Goal: Manage account settings

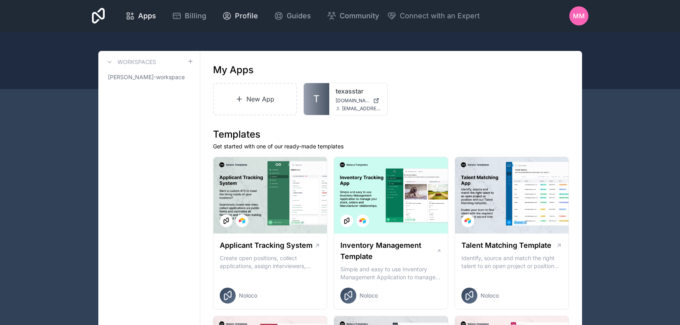
click at [258, 20] on span "Profile" at bounding box center [246, 15] width 23 height 11
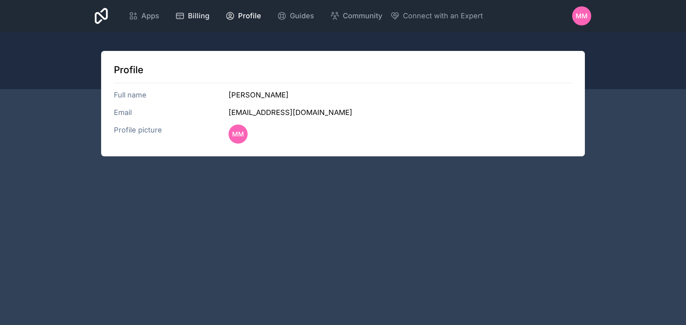
click at [209, 18] on span "Billing" at bounding box center [199, 15] width 22 height 11
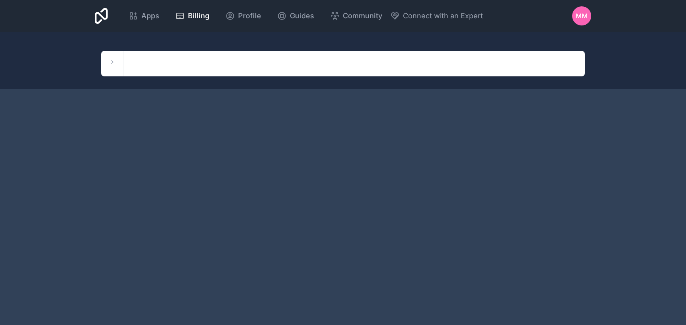
click at [108, 16] on icon at bounding box center [101, 15] width 13 height 19
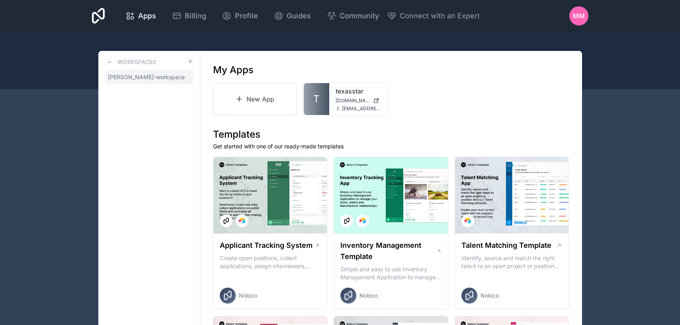
click at [156, 78] on span "[PERSON_NAME]-workspace" at bounding box center [146, 77] width 77 height 8
